Goal: Feedback & Contribution: Leave review/rating

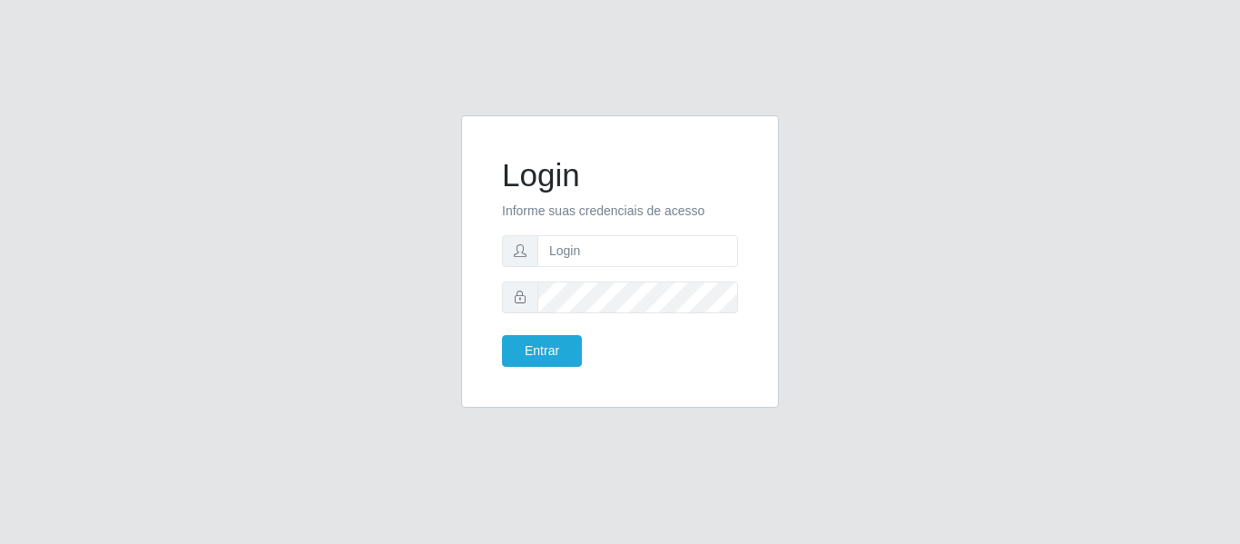
type input "[PERSON_NAME][EMAIL_ADDRESS][DOMAIN_NAME]"
click at [502, 335] on button "Entrar" at bounding box center [542, 351] width 80 height 32
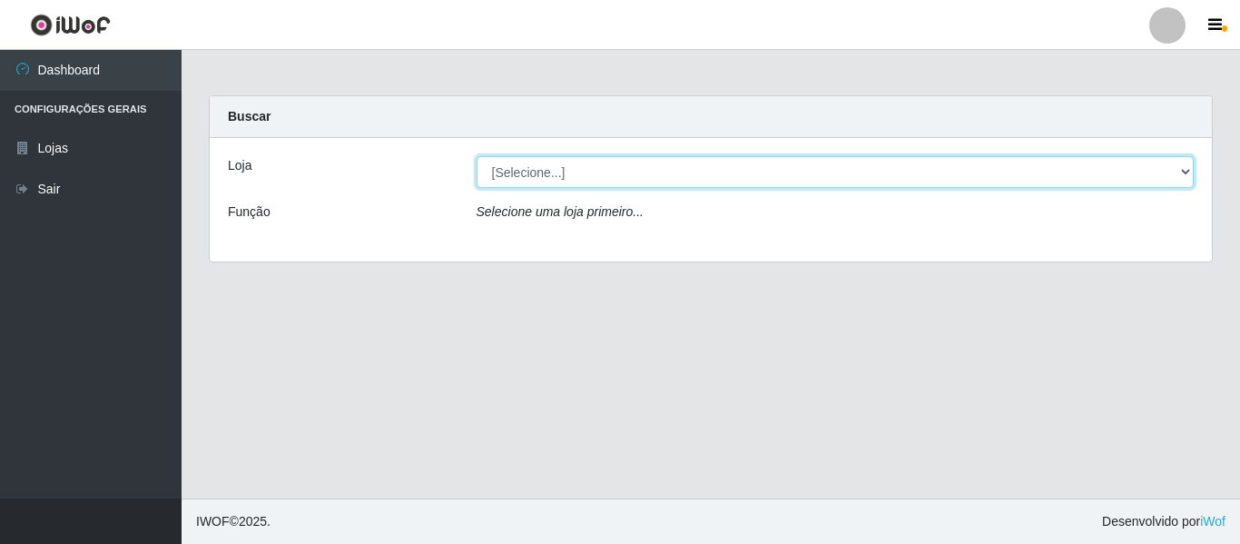
click at [556, 164] on select "[Selecione...] Hiper Queiroz - [GEOGRAPHIC_DATA]" at bounding box center [835, 172] width 718 height 32
select select "497"
click at [476, 156] on select "[Selecione...] Hiper Queiroz - [GEOGRAPHIC_DATA]" at bounding box center [835, 172] width 718 height 32
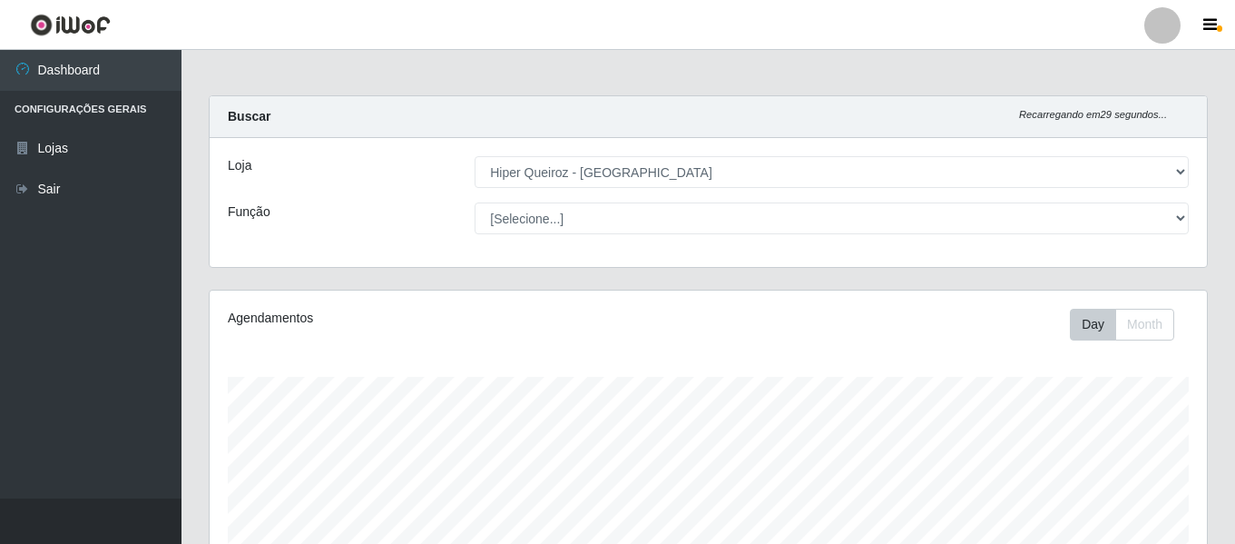
scroll to position [377, 997]
click at [533, 221] on select "[Selecione...] ASG ASG + ASG ++ Embalador Embalador + Embalador ++ Operador de …" at bounding box center [832, 218] width 714 height 32
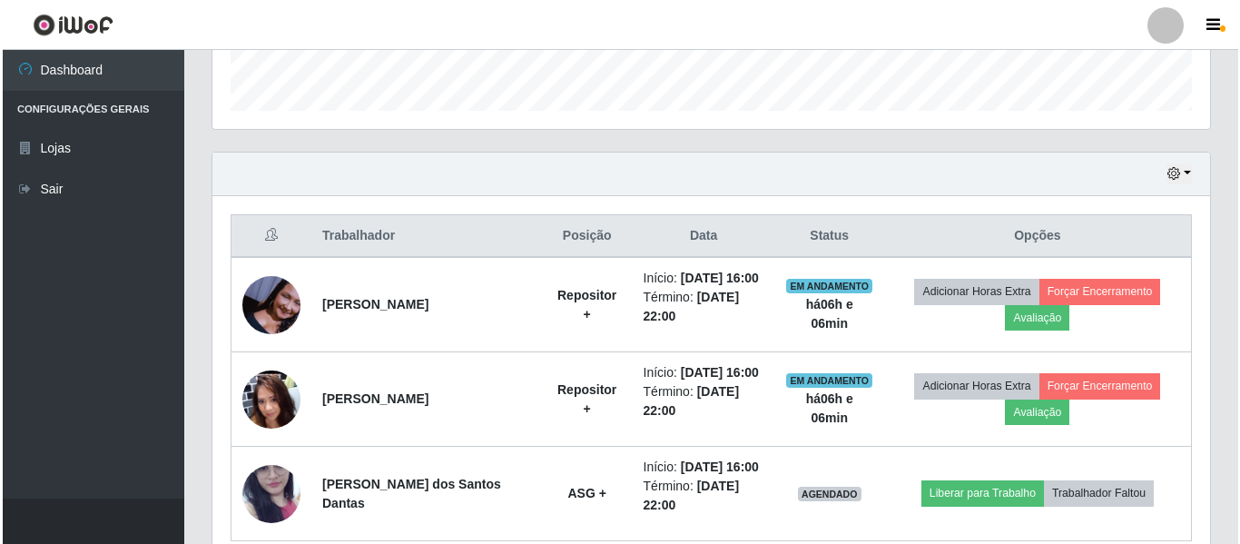
scroll to position [544, 0]
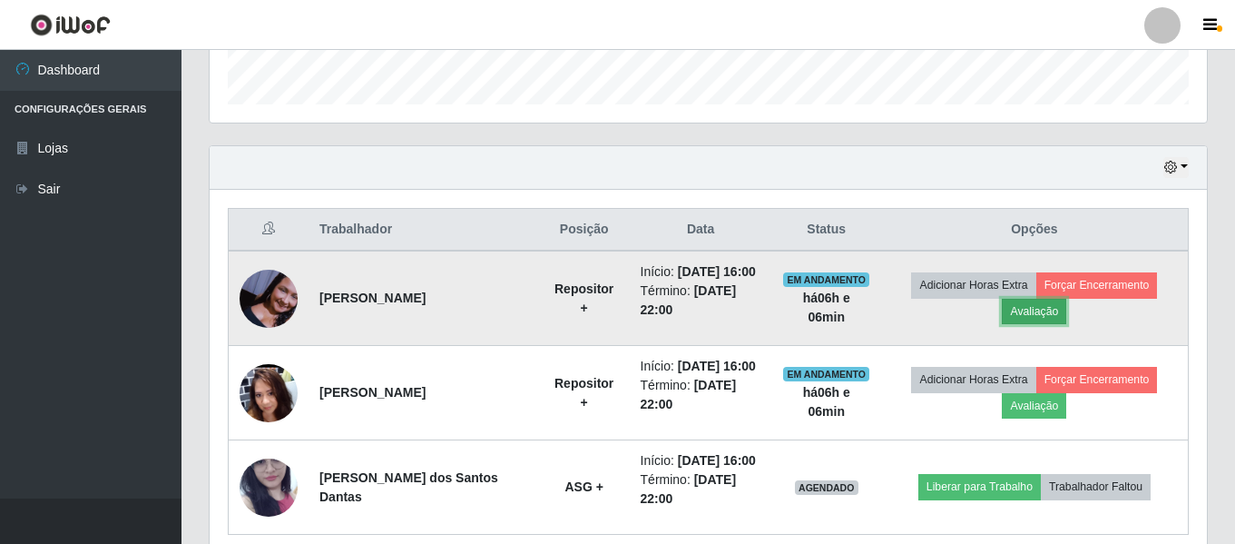
click at [1037, 312] on button "Avaliação" at bounding box center [1034, 311] width 64 height 25
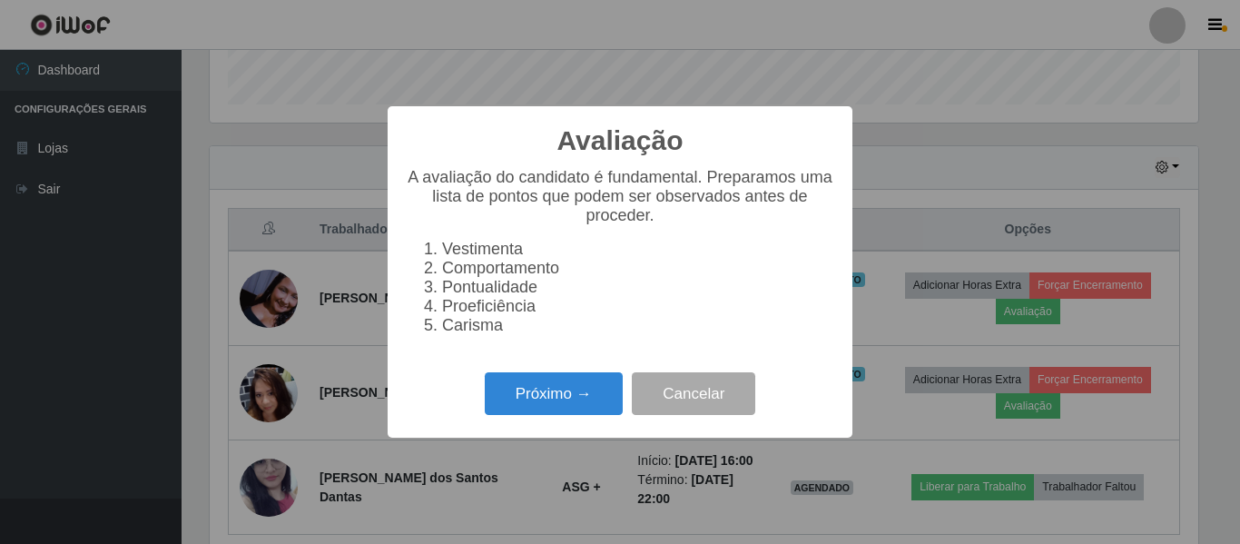
scroll to position [377, 988]
click at [544, 406] on button "Próximo →" at bounding box center [554, 393] width 138 height 43
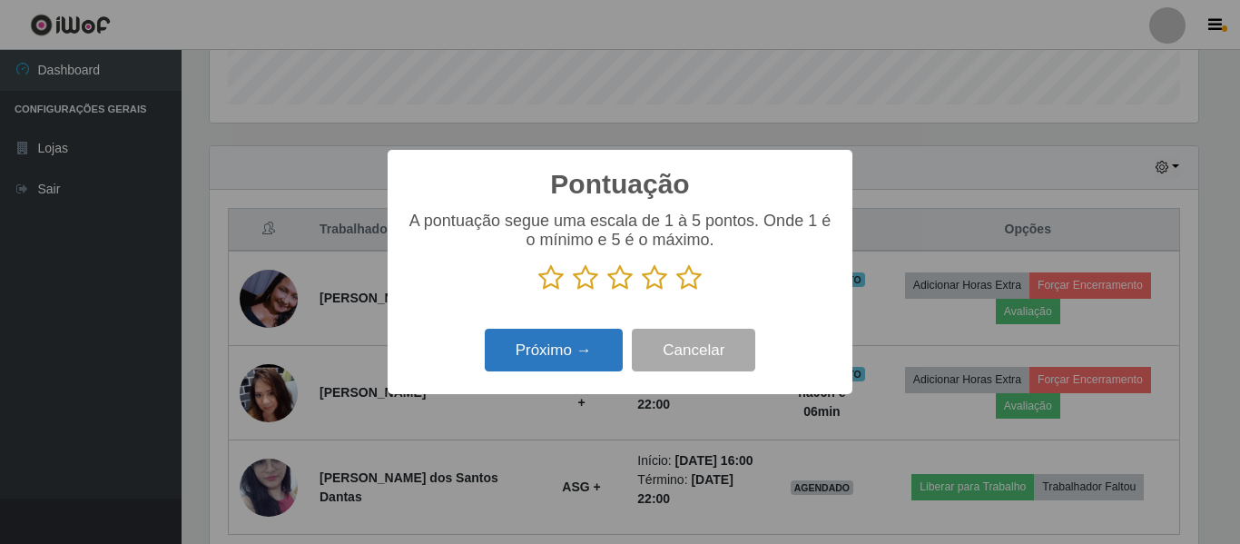
click at [589, 353] on button "Próximo →" at bounding box center [554, 349] width 138 height 43
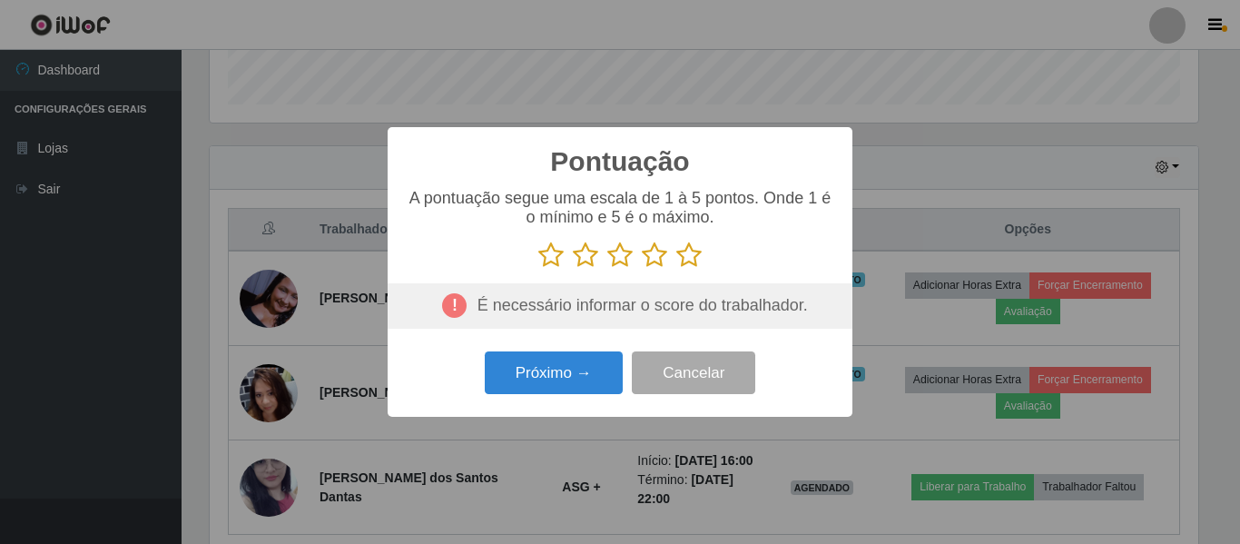
click at [692, 260] on icon at bounding box center [688, 254] width 25 height 27
click at [676, 269] on input "radio" at bounding box center [676, 269] width 0 height 0
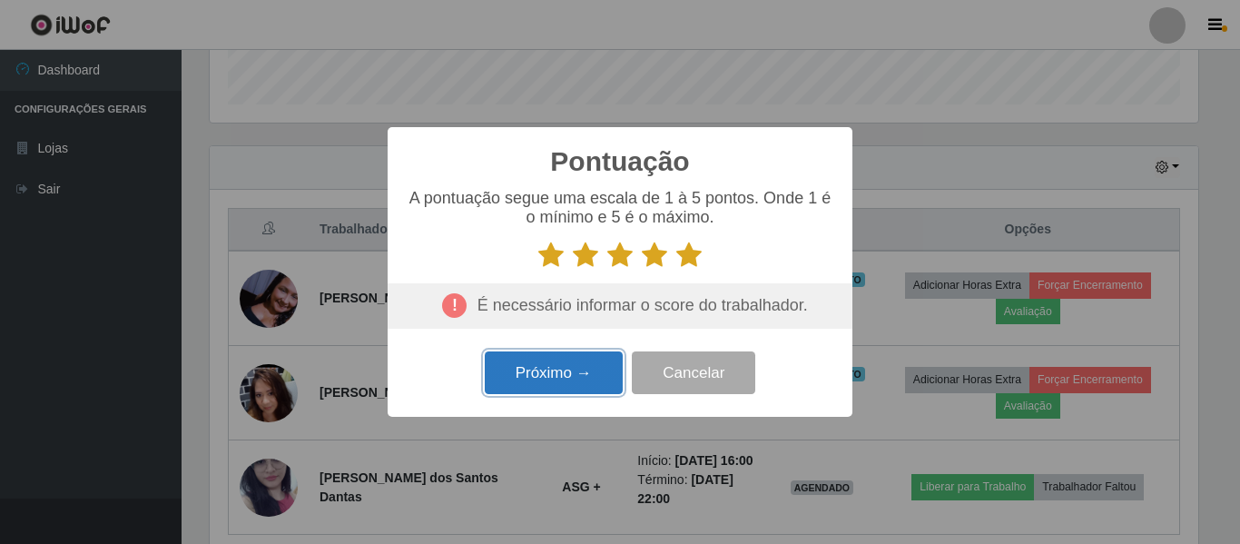
click at [589, 372] on button "Próximo →" at bounding box center [554, 372] width 138 height 43
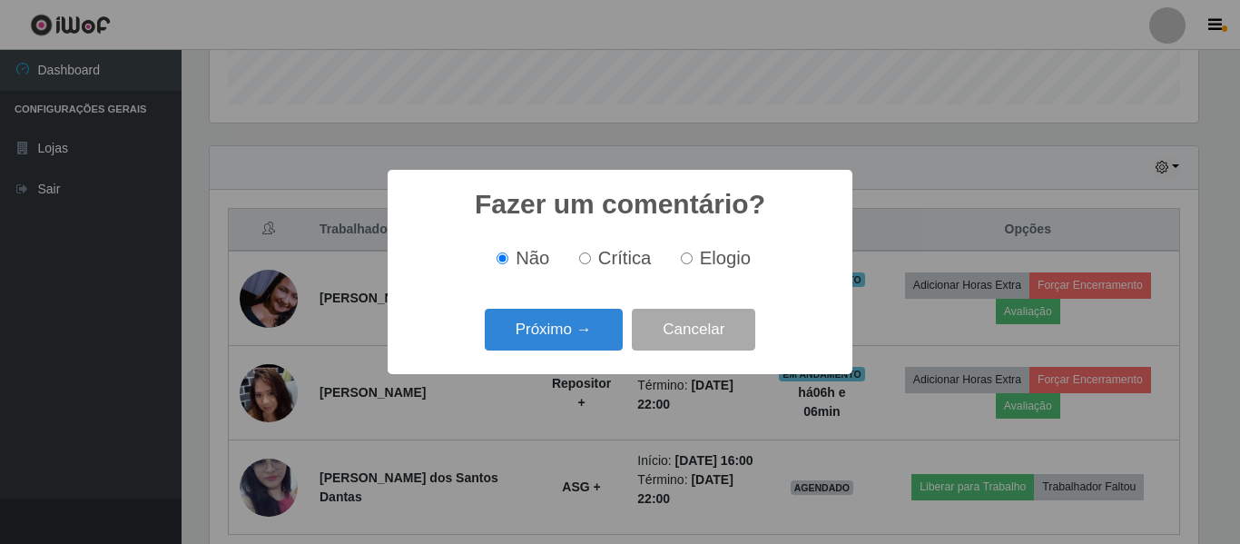
click at [694, 261] on label "Elogio" at bounding box center [711, 258] width 77 height 21
click at [692, 261] on input "Elogio" at bounding box center [687, 258] width 12 height 12
radio input "true"
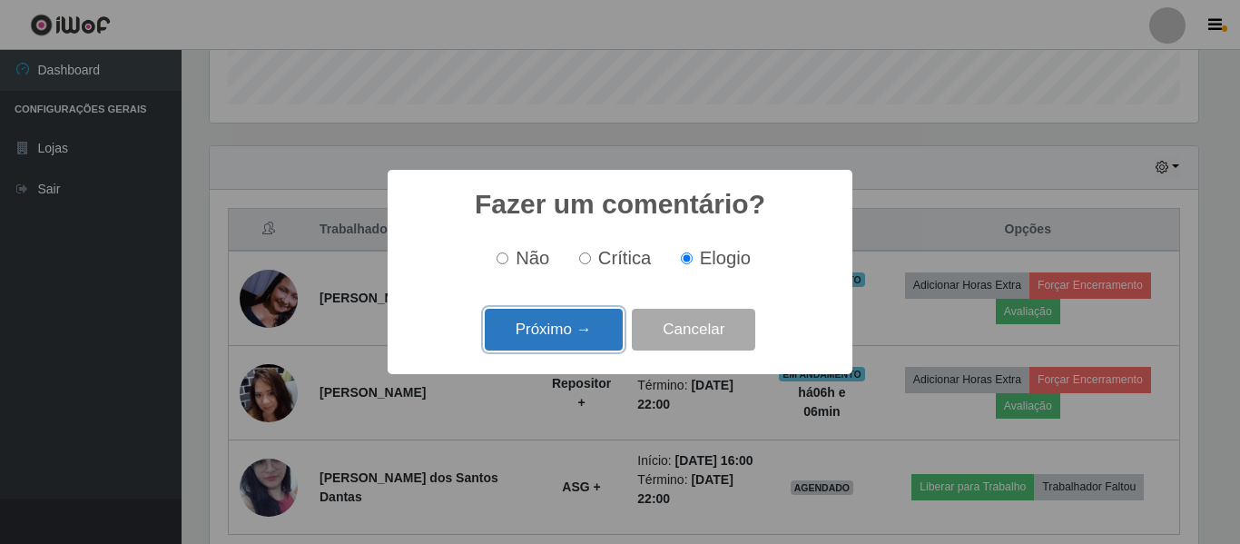
click at [550, 342] on button "Próximo →" at bounding box center [554, 330] width 138 height 43
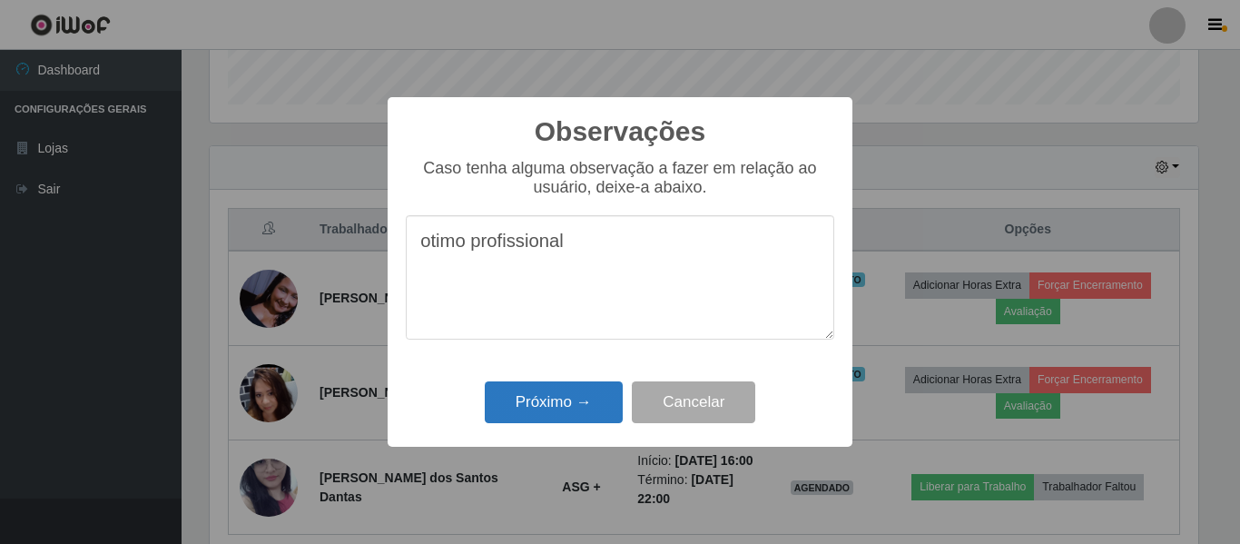
type textarea "otimo profissional"
click at [550, 406] on button "Próximo →" at bounding box center [554, 402] width 138 height 43
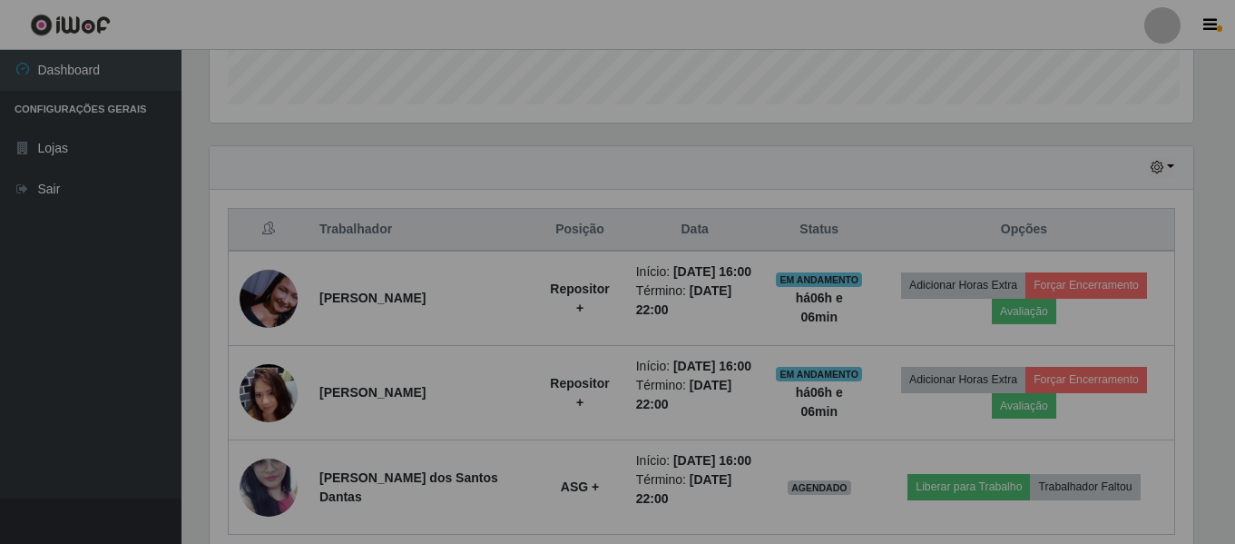
scroll to position [377, 997]
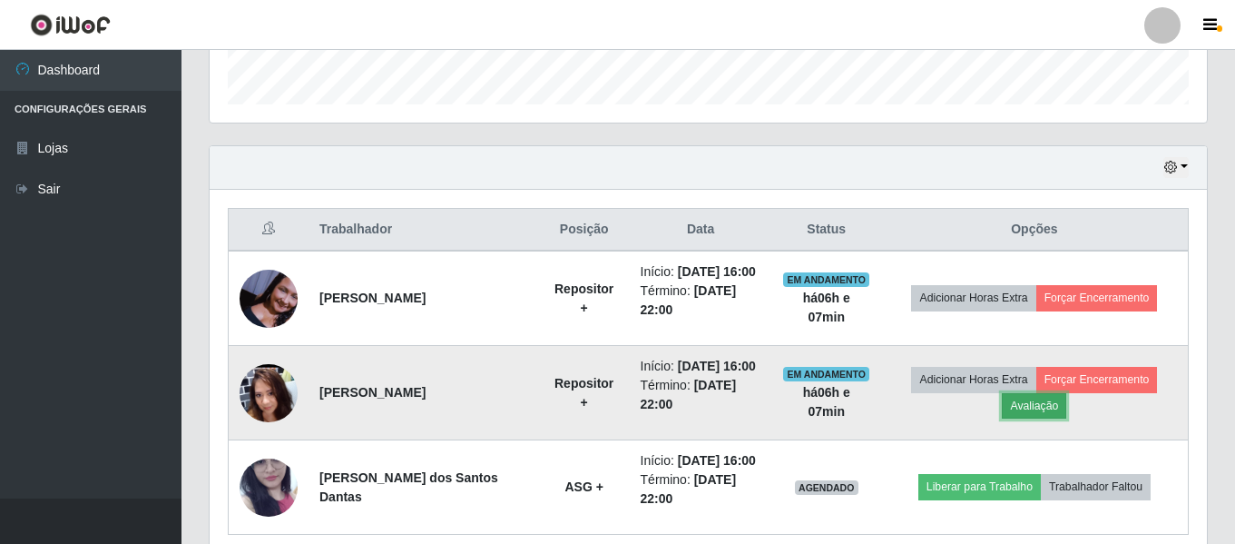
click at [1054, 406] on button "Avaliação" at bounding box center [1034, 405] width 64 height 25
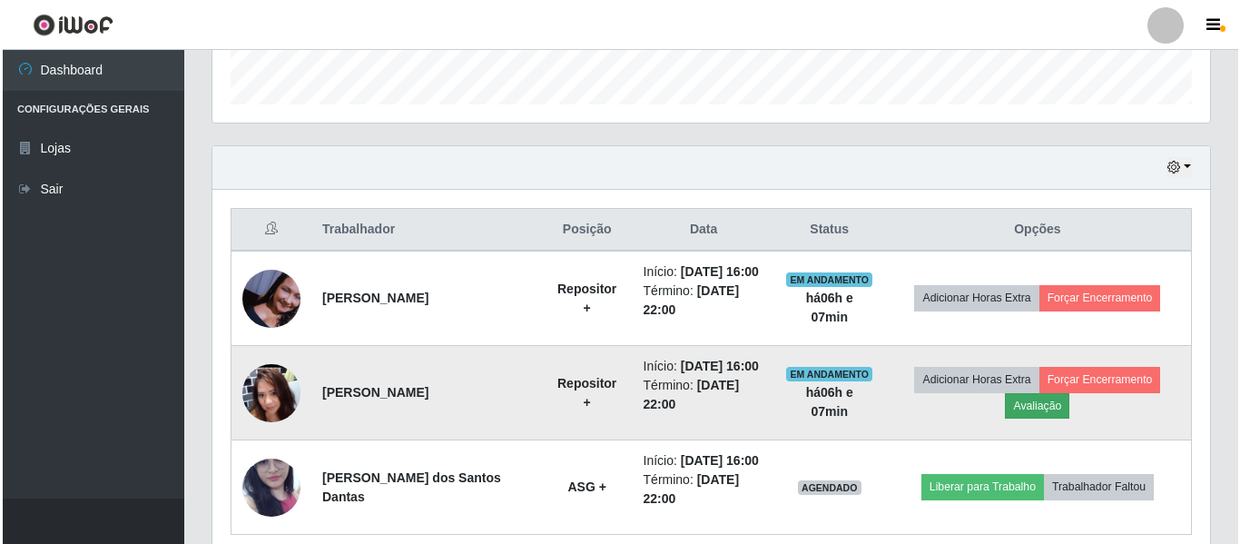
scroll to position [377, 988]
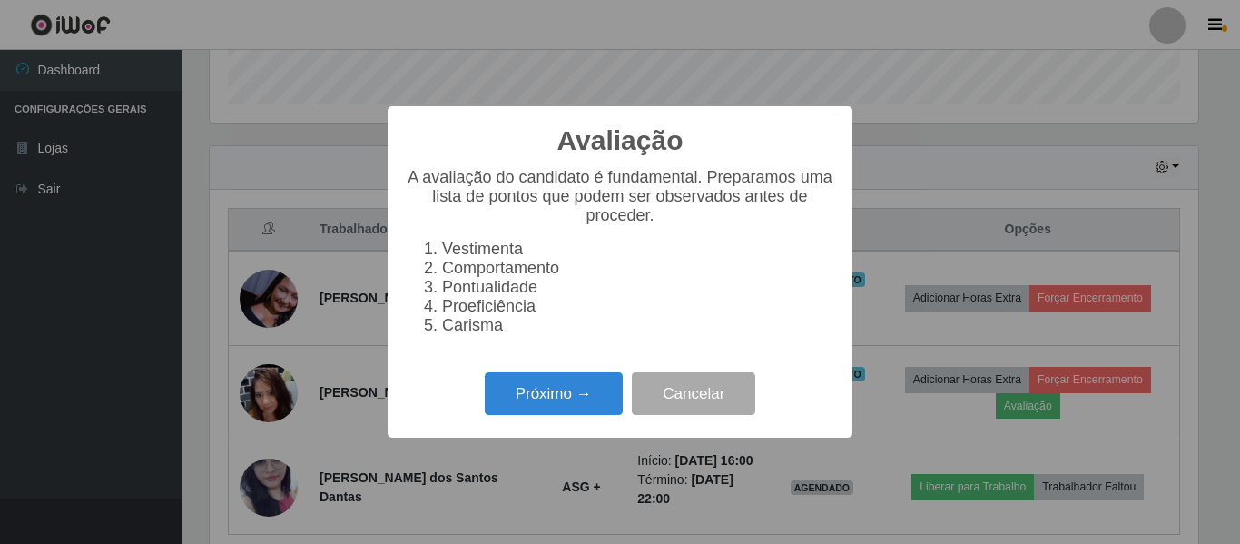
click at [485, 349] on div "A avaliação do candidato é fundamental. Preparamos uma lista de pontos que pode…" at bounding box center [620, 258] width 428 height 181
click at [579, 403] on button "Próximo →" at bounding box center [554, 393] width 138 height 43
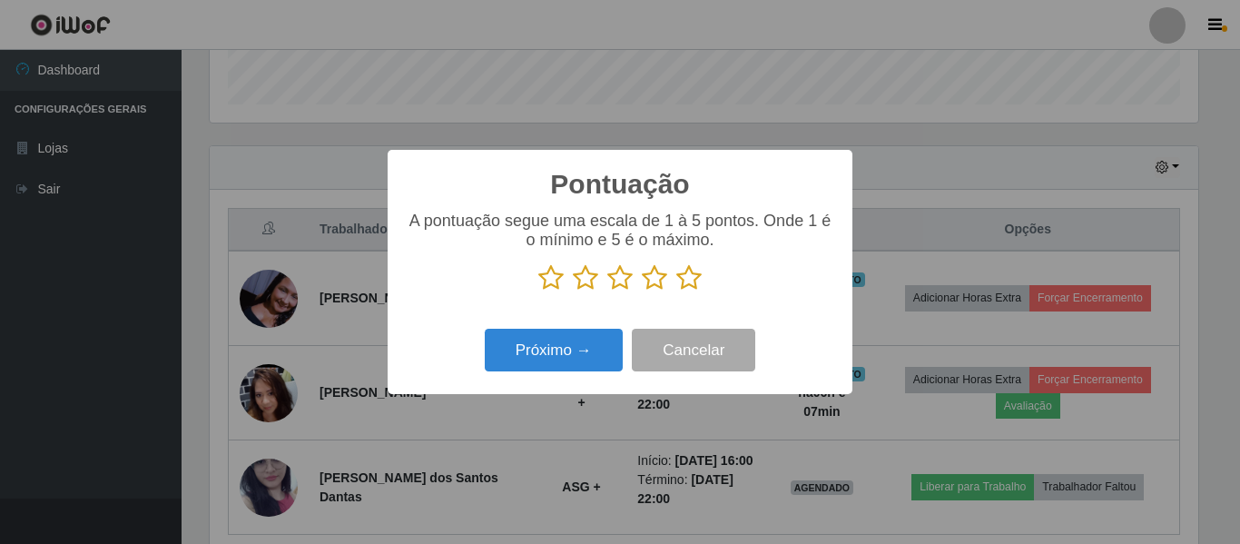
click at [687, 279] on icon at bounding box center [688, 277] width 25 height 27
click at [676, 291] on input "radio" at bounding box center [676, 291] width 0 height 0
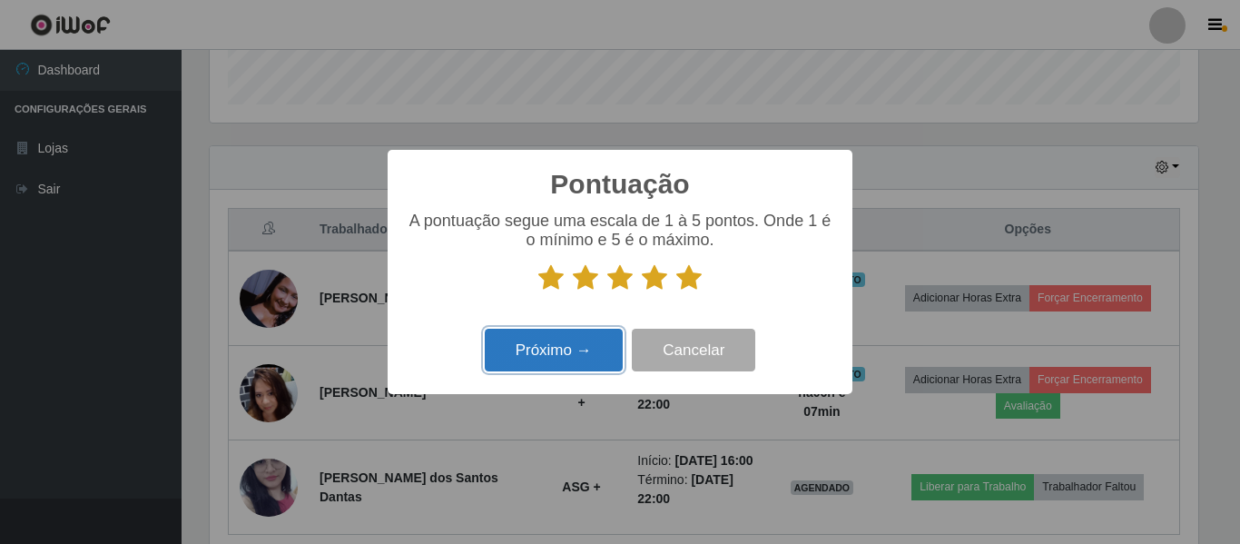
click at [556, 351] on button "Próximo →" at bounding box center [554, 349] width 138 height 43
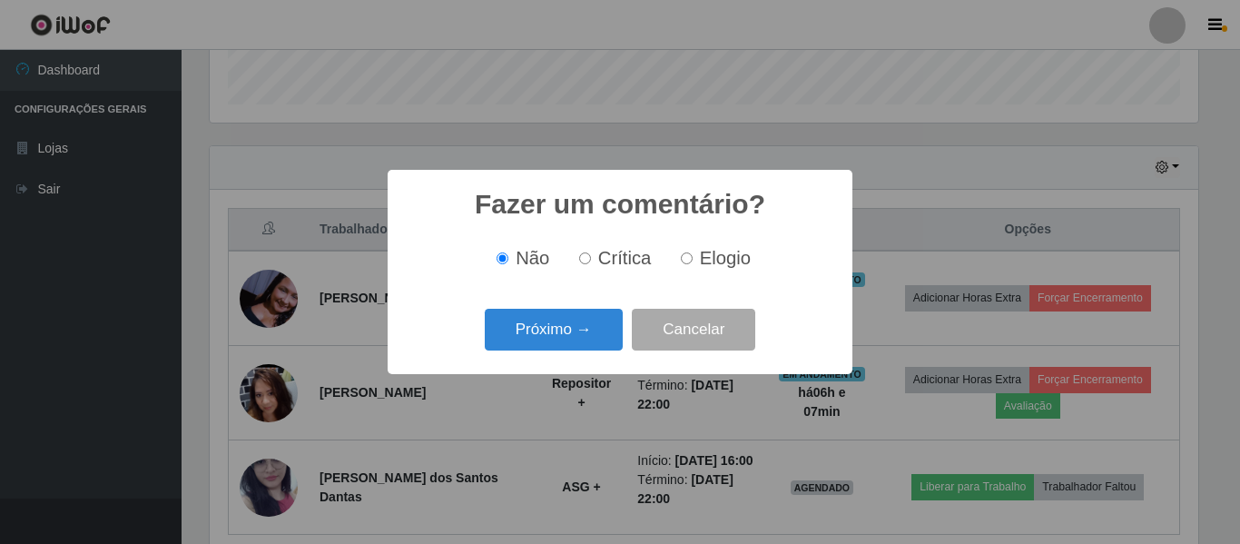
click at [689, 264] on input "Elogio" at bounding box center [687, 258] width 12 height 12
radio input "true"
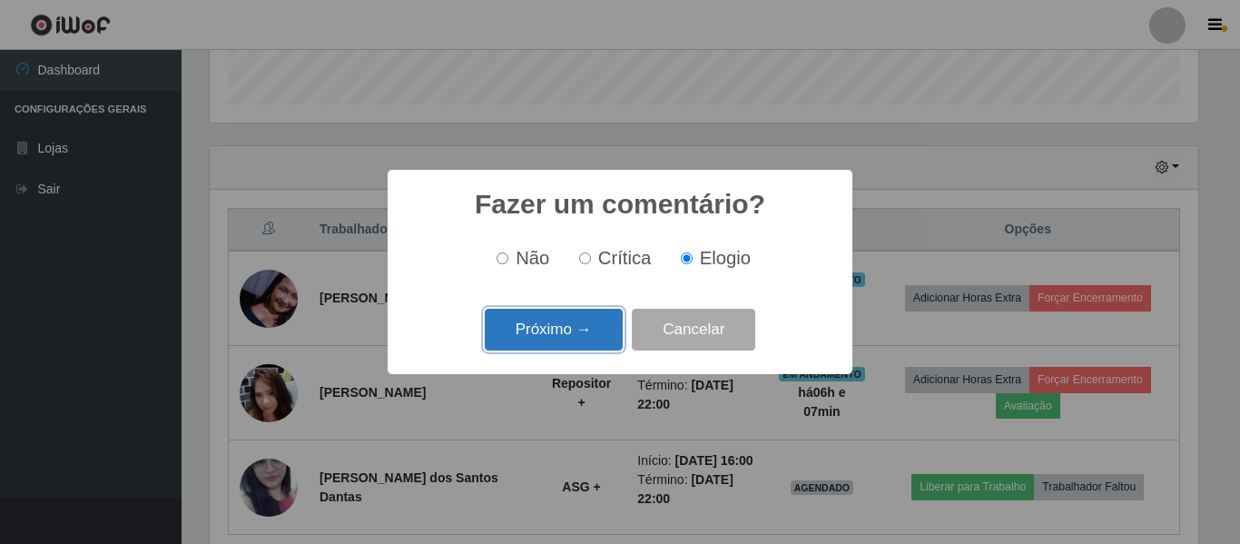
click at [557, 320] on button "Próximo →" at bounding box center [554, 330] width 138 height 43
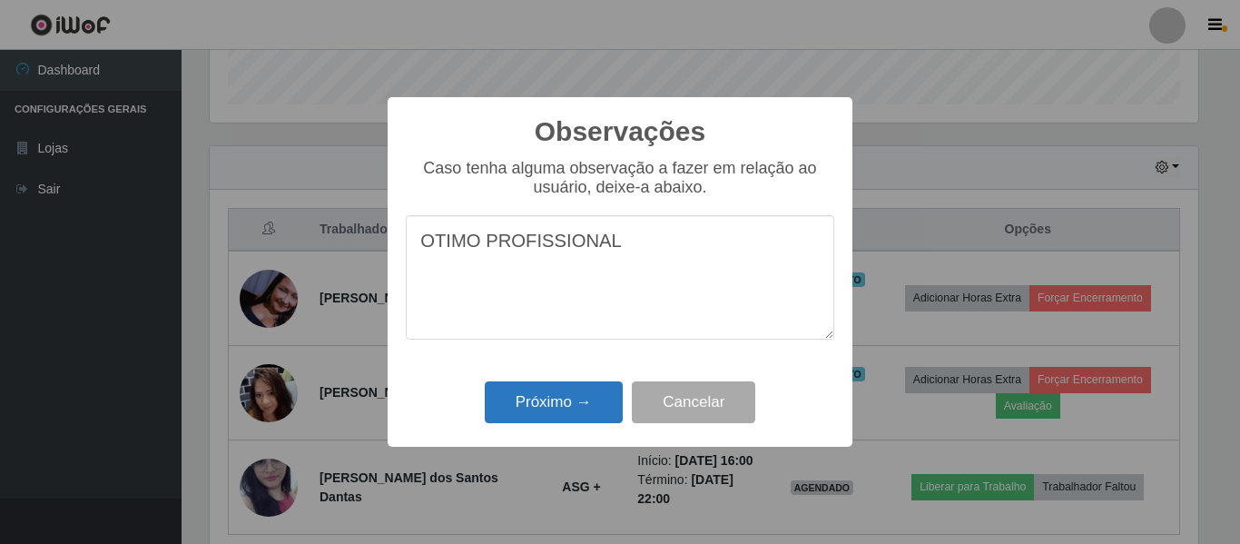
type textarea "OTIMO PROFISSIONAL"
click at [537, 420] on button "Próximo →" at bounding box center [554, 402] width 138 height 43
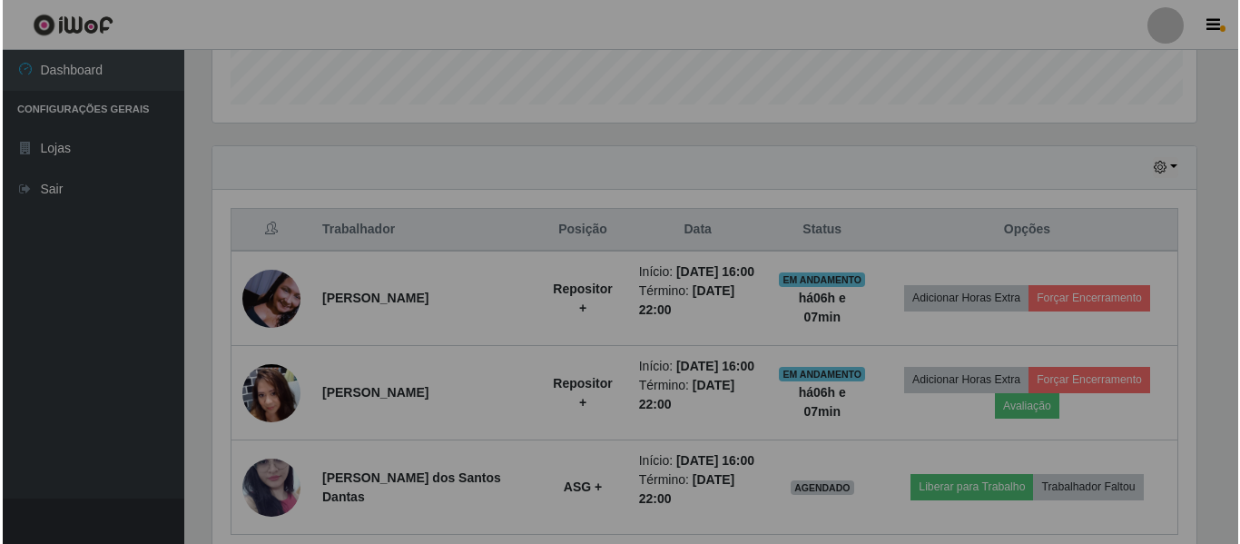
scroll to position [377, 997]
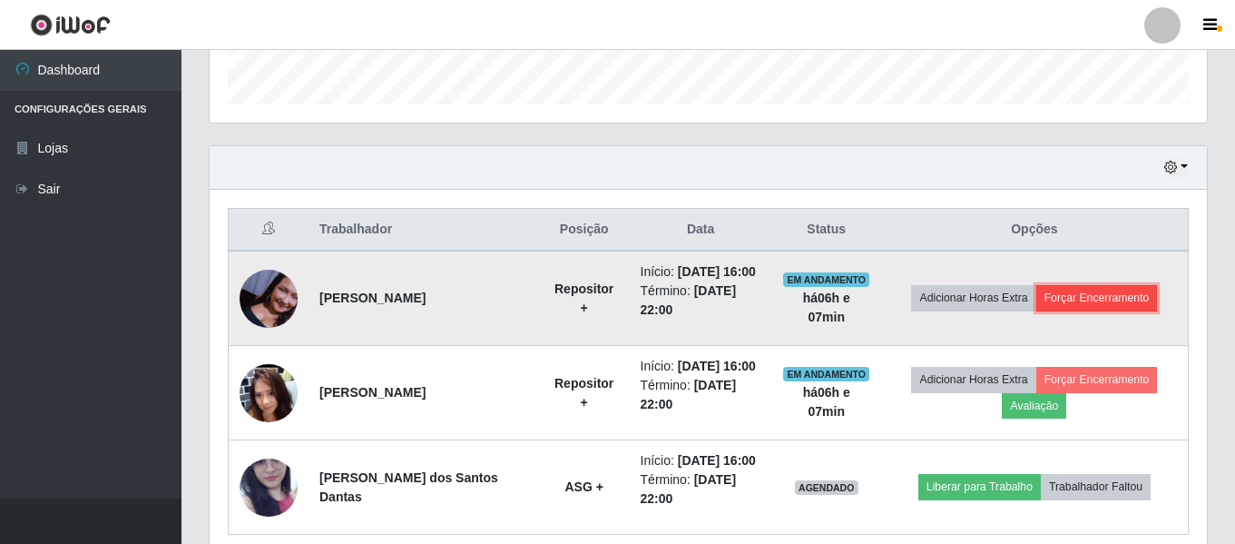
click at [1075, 304] on button "Forçar Encerramento" at bounding box center [1097, 297] width 122 height 25
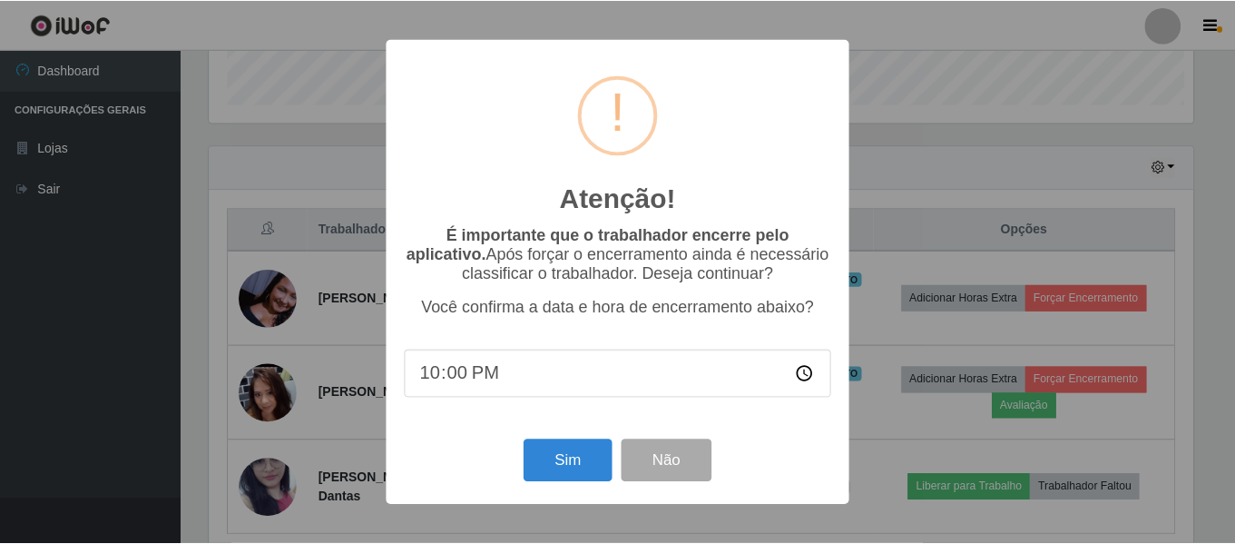
scroll to position [377, 988]
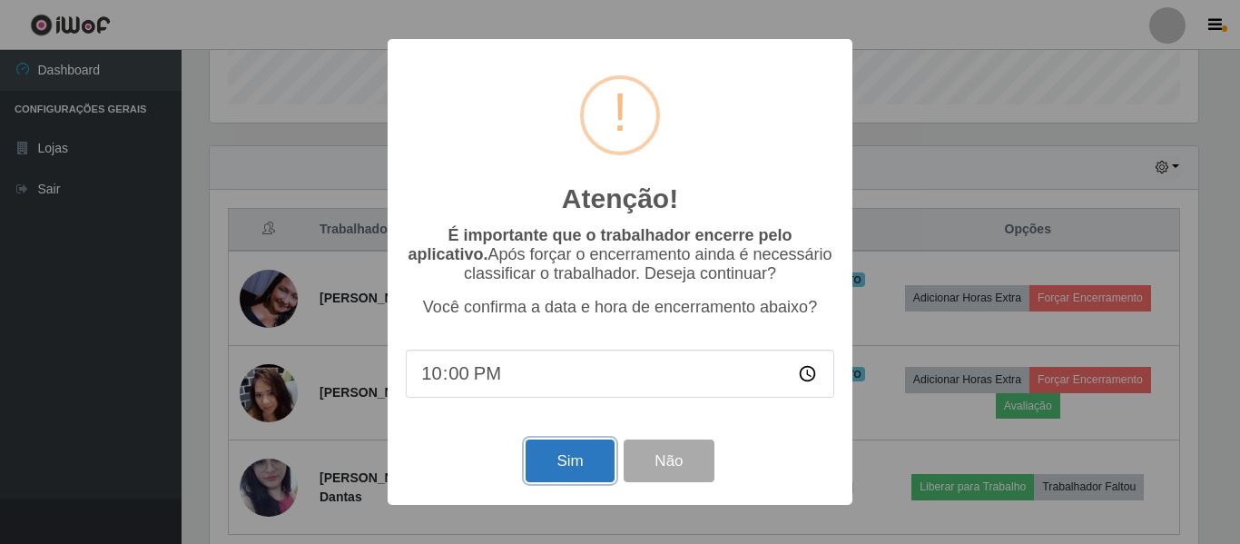
click at [563, 458] on button "Sim" at bounding box center [569, 460] width 88 height 43
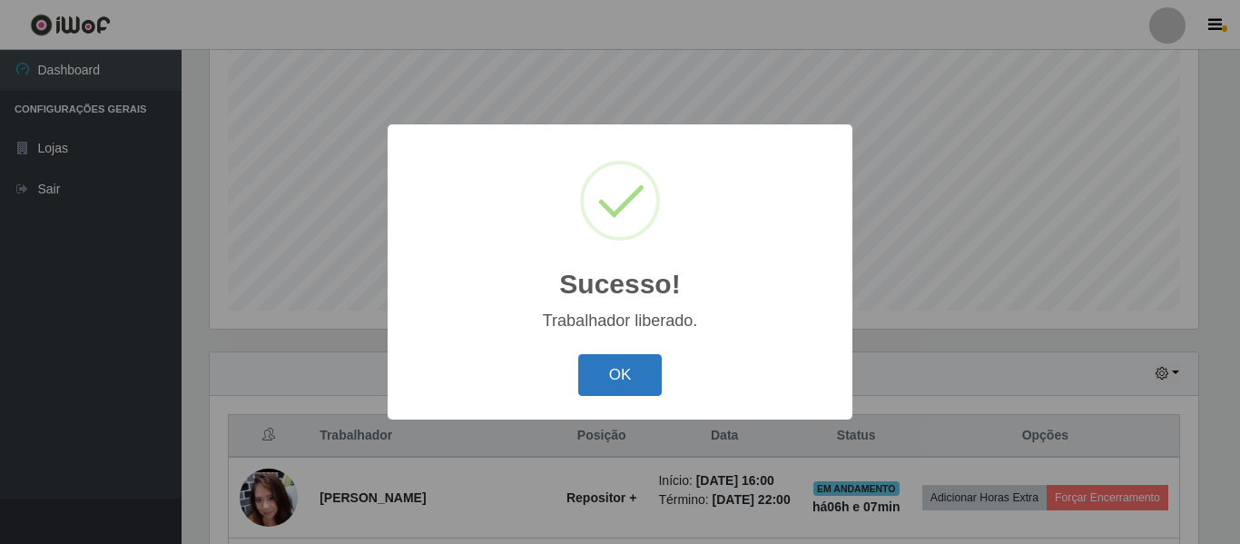
click at [620, 388] on button "OK" at bounding box center [620, 375] width 84 height 43
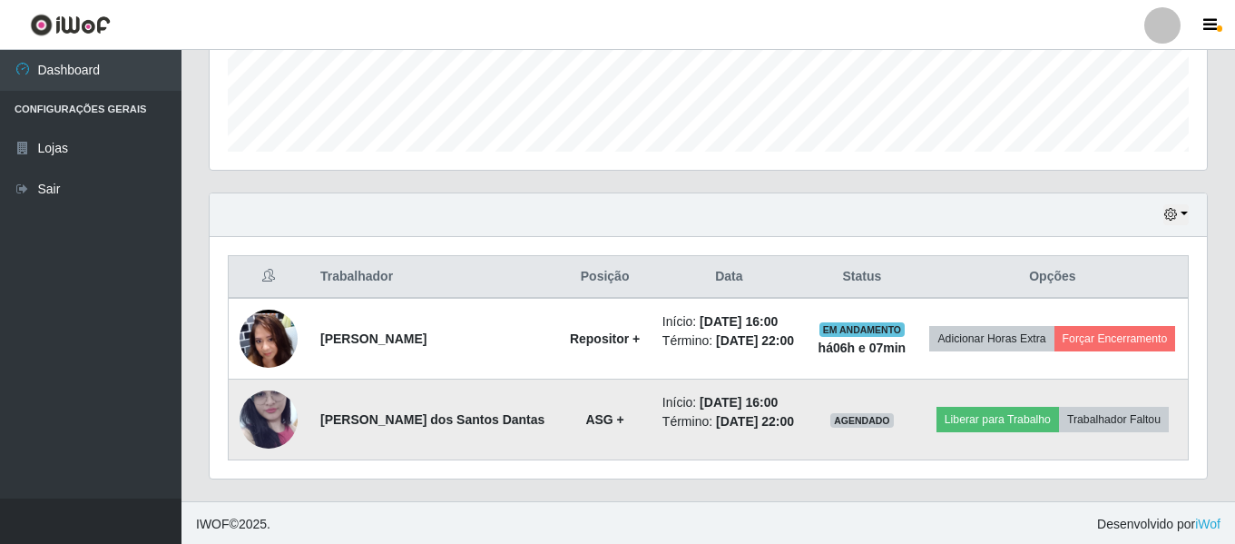
scroll to position [500, 0]
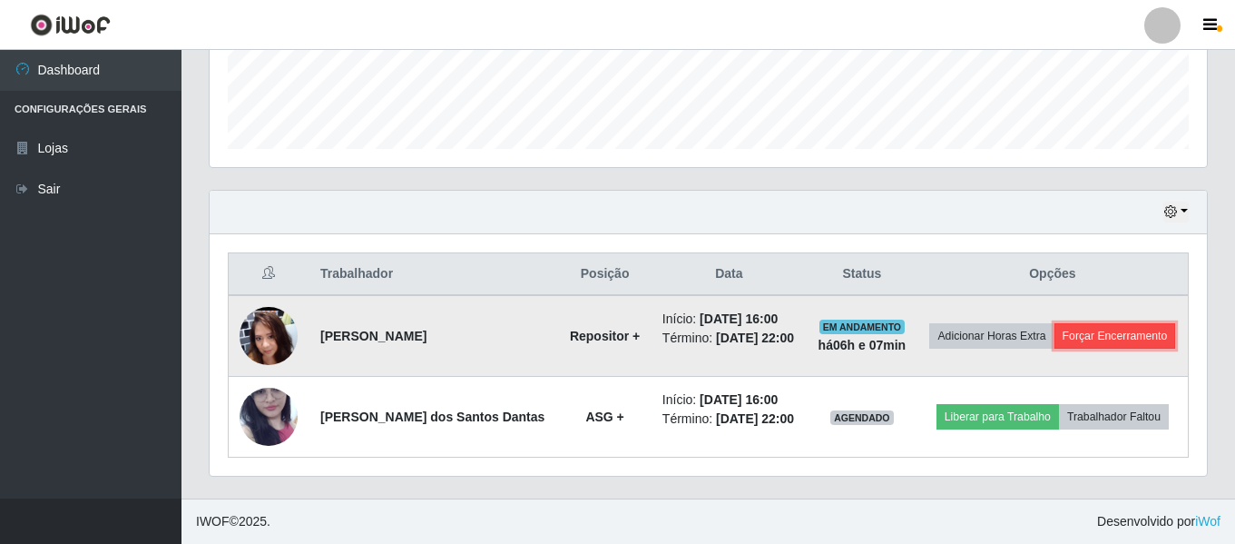
click at [1086, 338] on button "Forçar Encerramento" at bounding box center [1115, 335] width 122 height 25
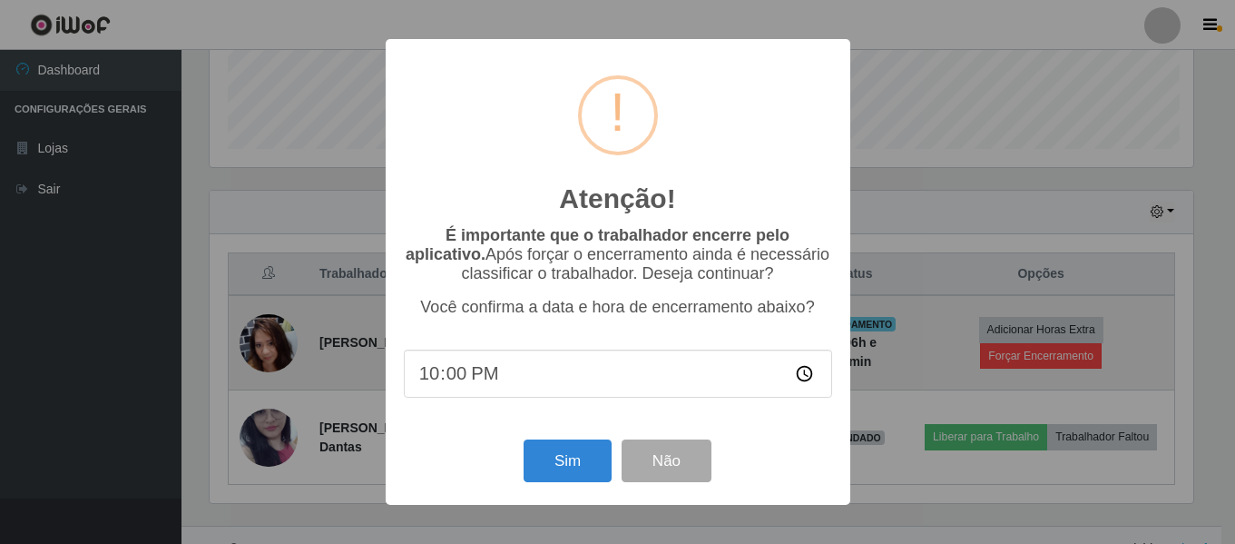
scroll to position [377, 988]
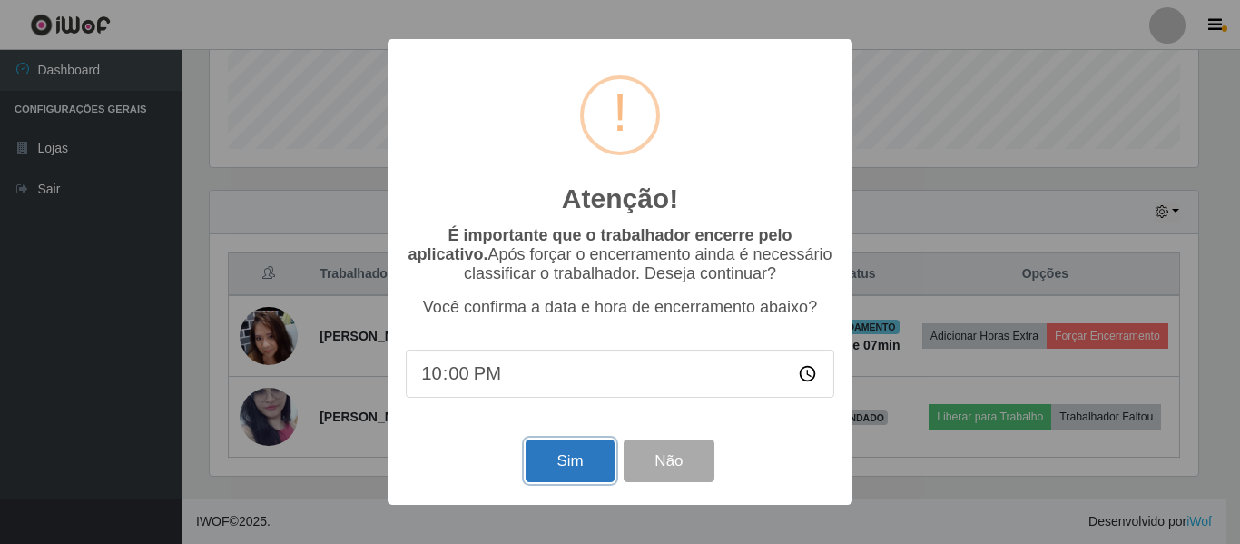
click at [568, 464] on button "Sim" at bounding box center [569, 460] width 88 height 43
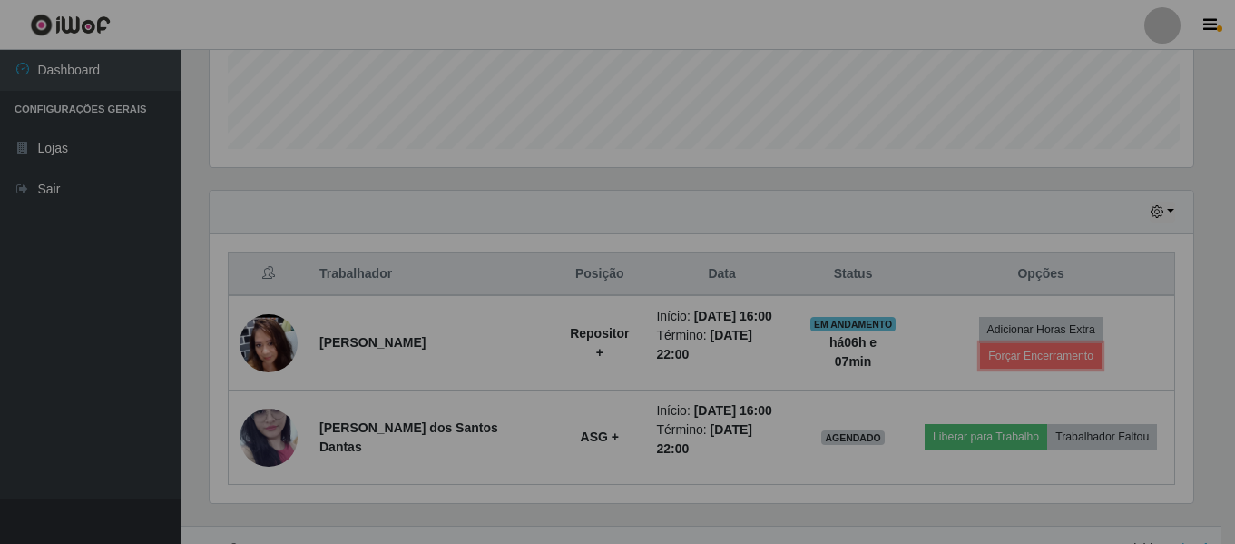
scroll to position [0, 0]
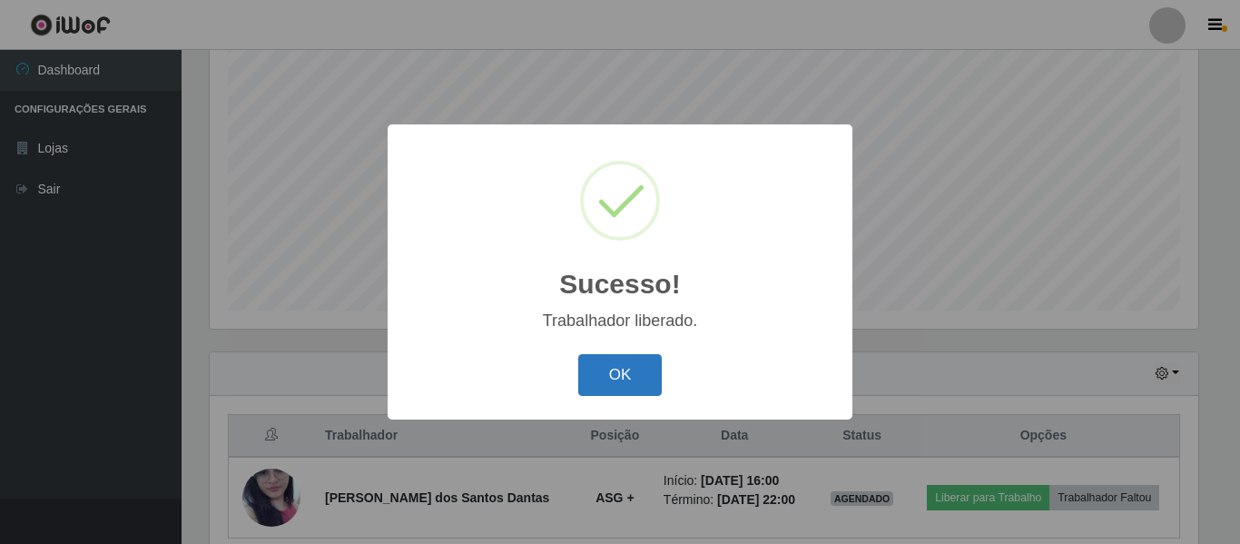
click at [589, 387] on button "OK" at bounding box center [620, 375] width 84 height 43
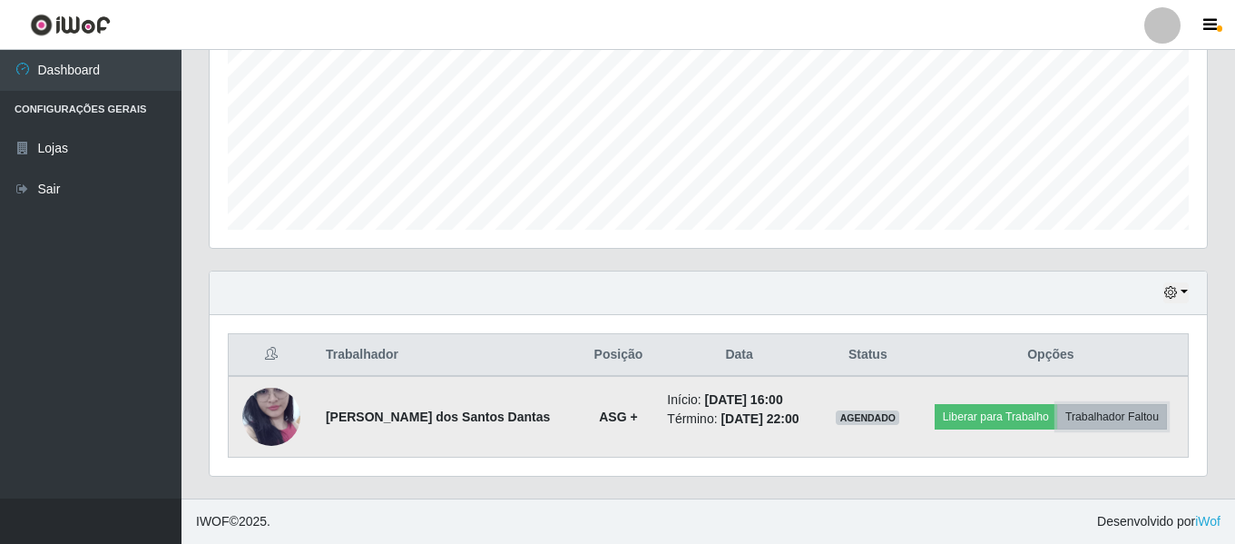
click at [1094, 407] on button "Trabalhador Faltou" at bounding box center [1112, 416] width 110 height 25
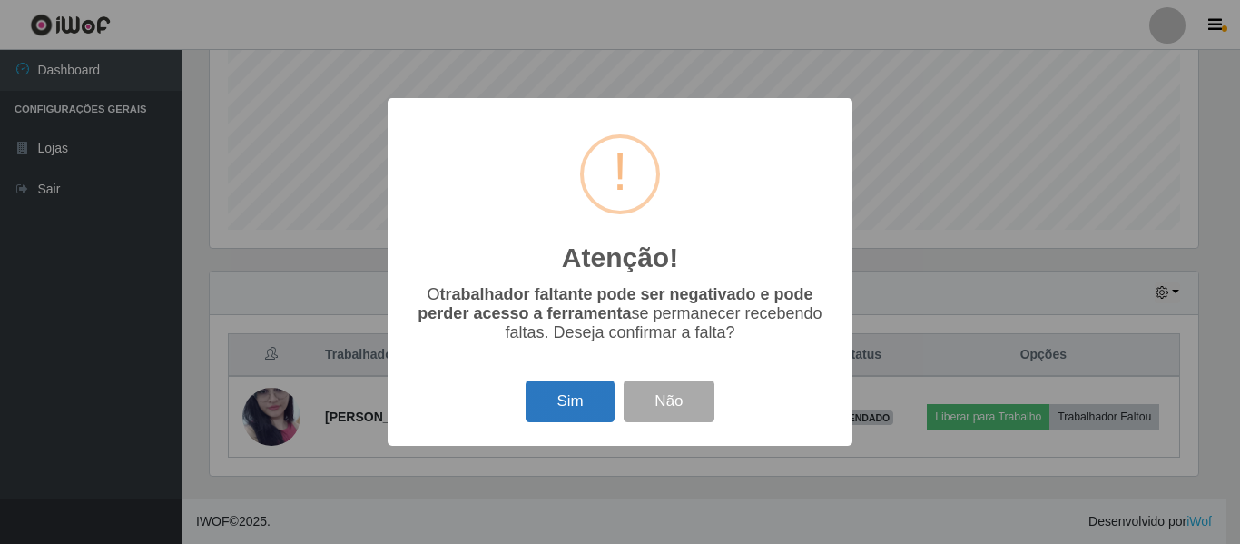
click at [570, 419] on button "Sim" at bounding box center [569, 401] width 88 height 43
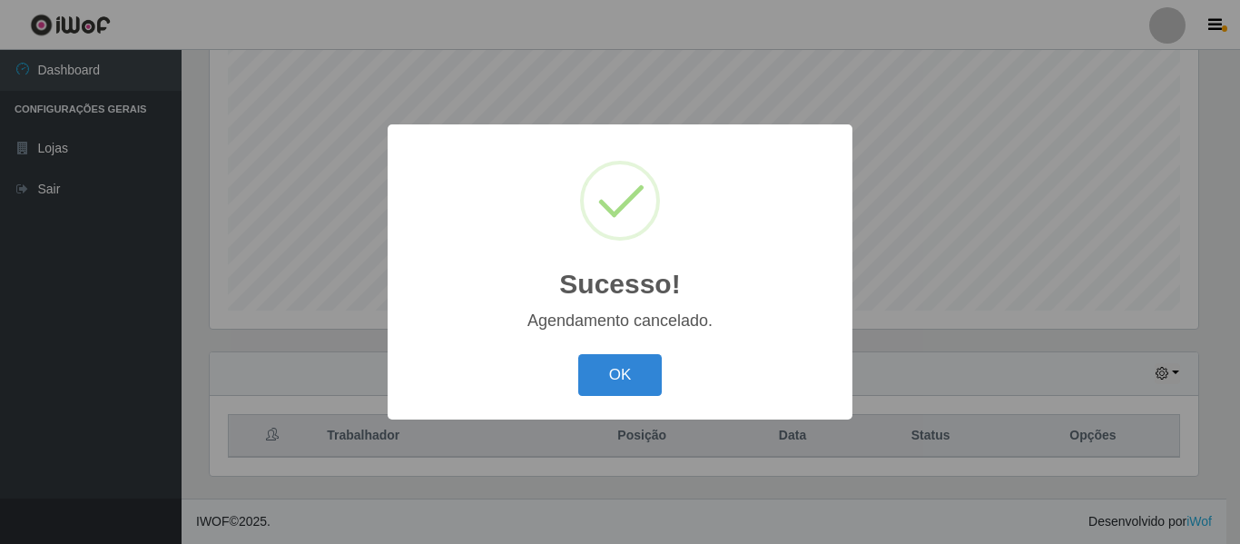
click at [604, 350] on div "OK Cancel" at bounding box center [620, 374] width 428 height 52
click at [626, 369] on button "OK" at bounding box center [620, 375] width 84 height 43
